Goal: Task Accomplishment & Management: Use online tool/utility

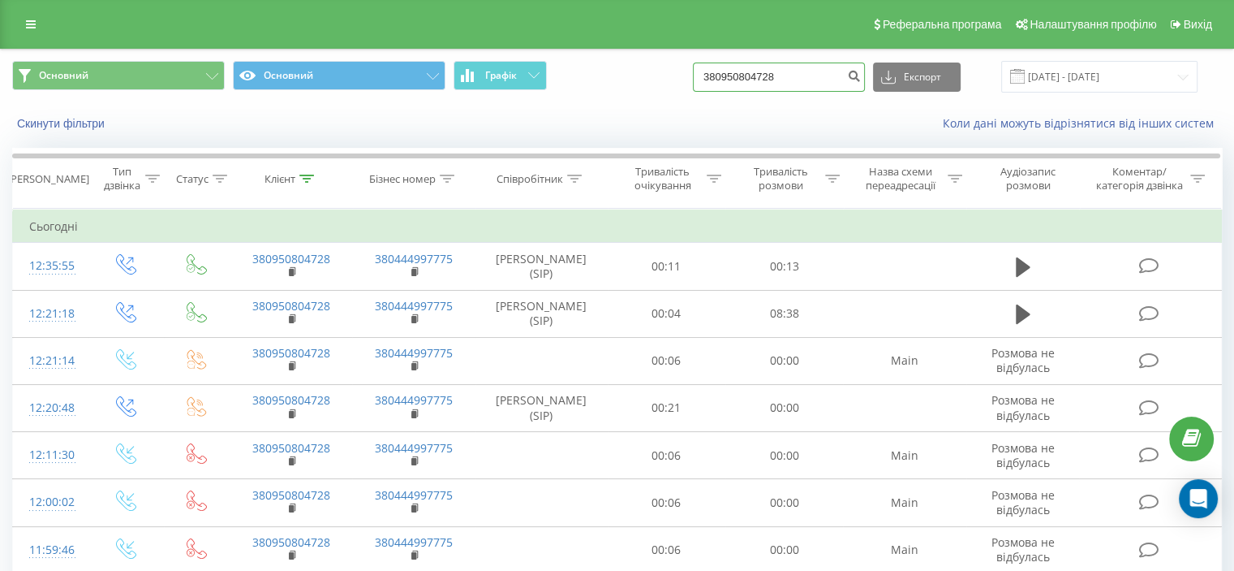
drag, startPoint x: 830, startPoint y: 74, endPoint x: 704, endPoint y: 93, distance: 127.3
click at [704, 93] on div "Основний Основний Графік 380950804728 Експорт .csv .xls .xlsx 21.05.2025 - 21.0…" at bounding box center [617, 77] width 1233 height 54
paste input "95059972"
type input "380995059972"
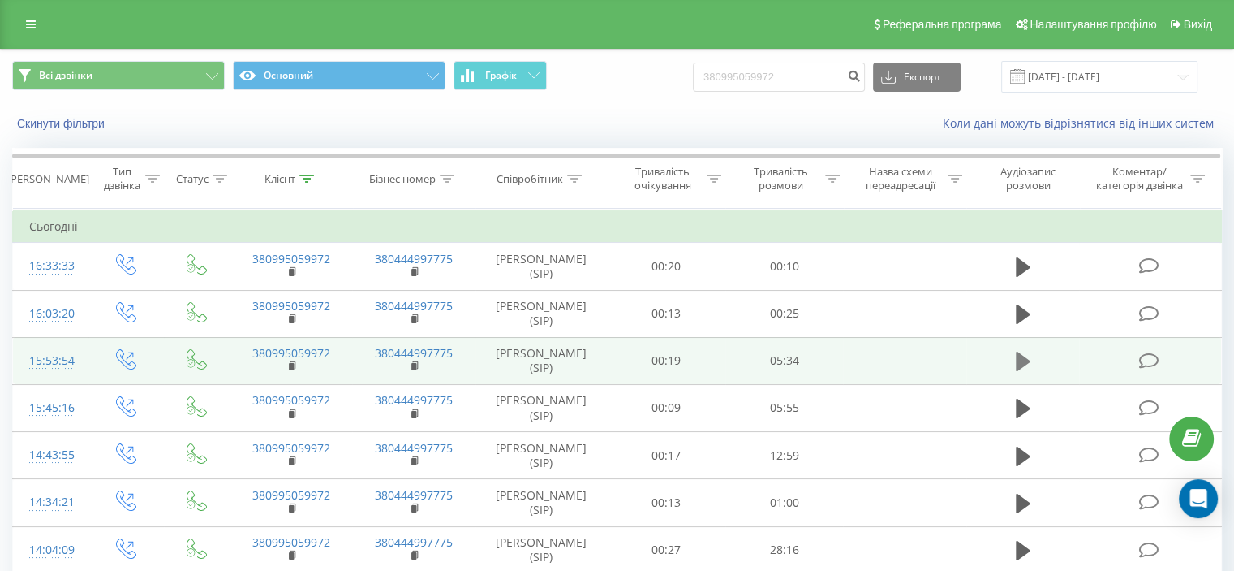
click at [1020, 362] on icon at bounding box center [1023, 361] width 15 height 23
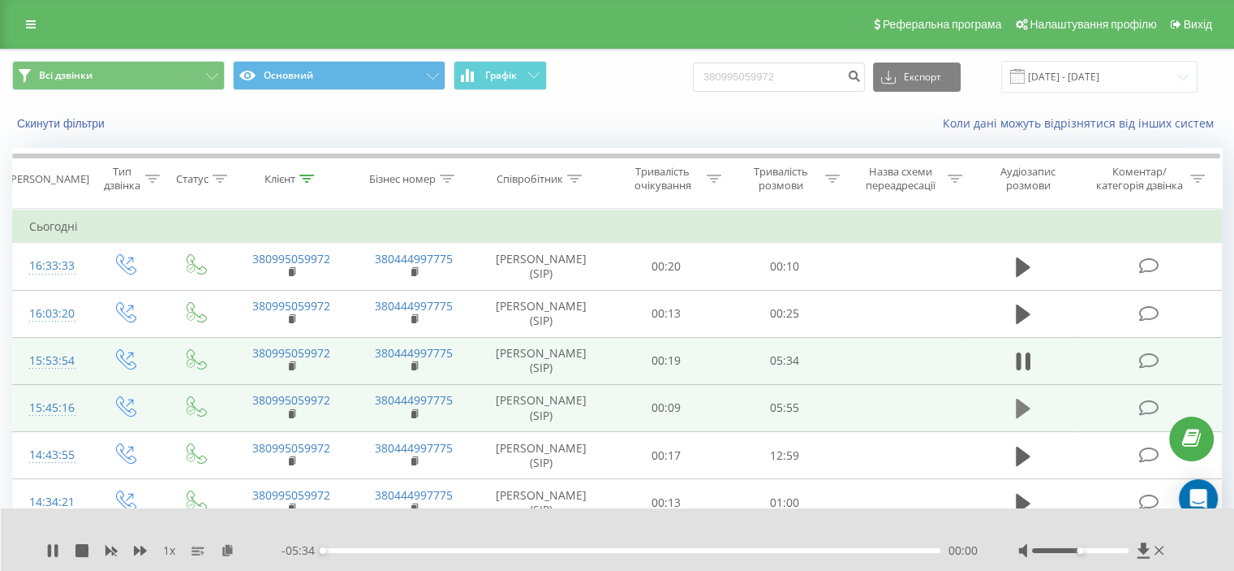
click at [1021, 420] on button at bounding box center [1023, 408] width 24 height 24
click at [353, 552] on div "00:15" at bounding box center [632, 550] width 618 height 5
click at [1019, 417] on icon at bounding box center [1018, 408] width 5 height 18
